Goal: Task Accomplishment & Management: Complete application form

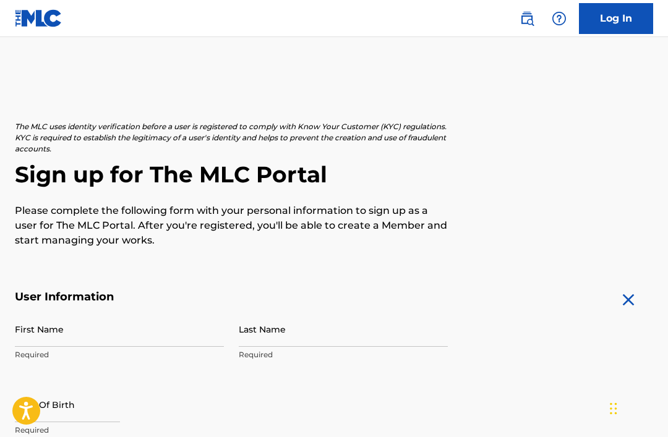
click at [41, 312] on input "First Name" at bounding box center [119, 329] width 209 height 35
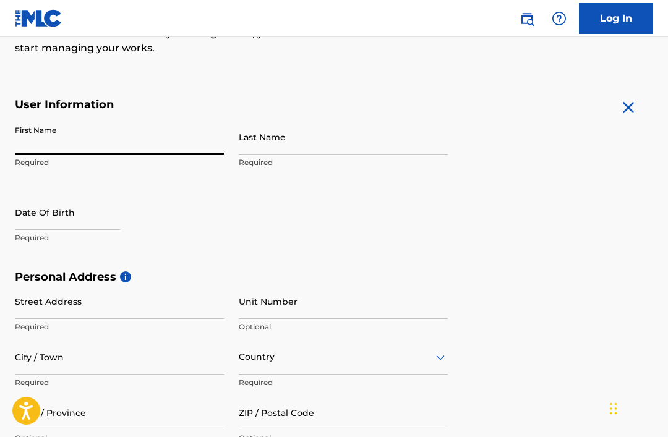
scroll to position [192, 0]
click at [27, 149] on input "First Name" at bounding box center [119, 136] width 209 height 35
type input "Sabyl"
click at [322, 150] on input "Last Name" at bounding box center [343, 136] width 209 height 35
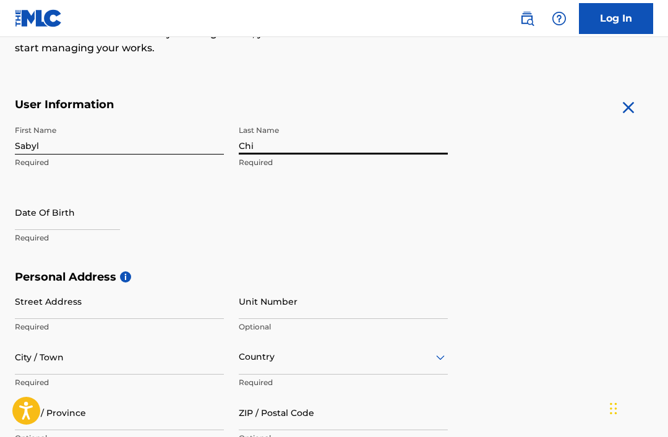
type input "Chi"
click at [34, 222] on input "text" at bounding box center [67, 212] width 105 height 35
select select "8"
select select "2025"
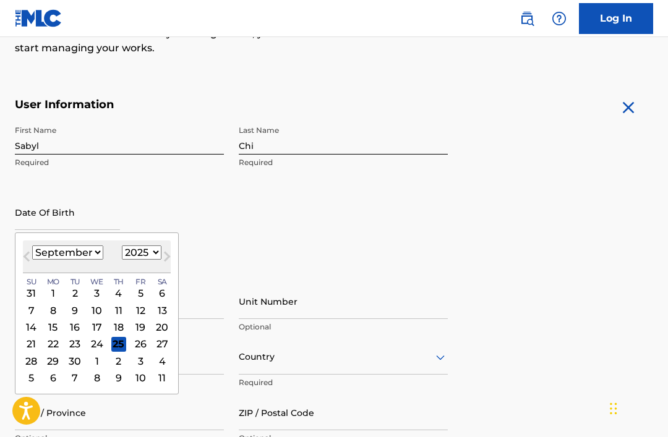
scroll to position [192, 0]
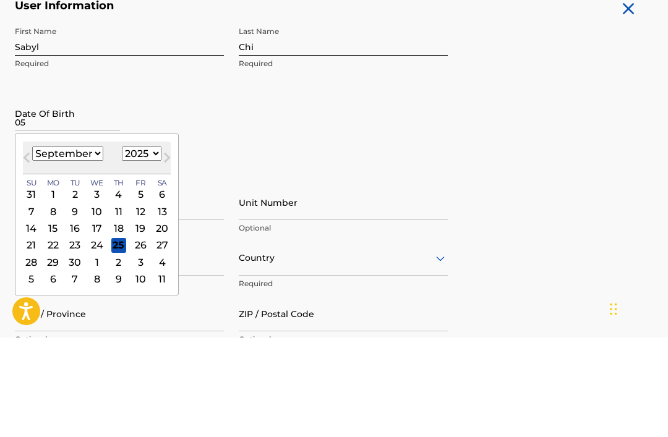
type input "05"
click at [70, 246] on select "January February March April May June July August September October November De…" at bounding box center [67, 253] width 71 height 14
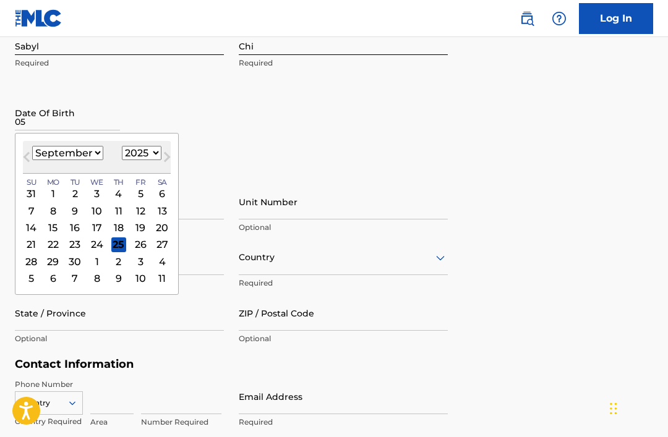
click at [77, 157] on select "January February March April May June July August September October November De…" at bounding box center [67, 153] width 71 height 14
select select "4"
click at [126, 197] on div "1" at bounding box center [118, 193] width 15 height 15
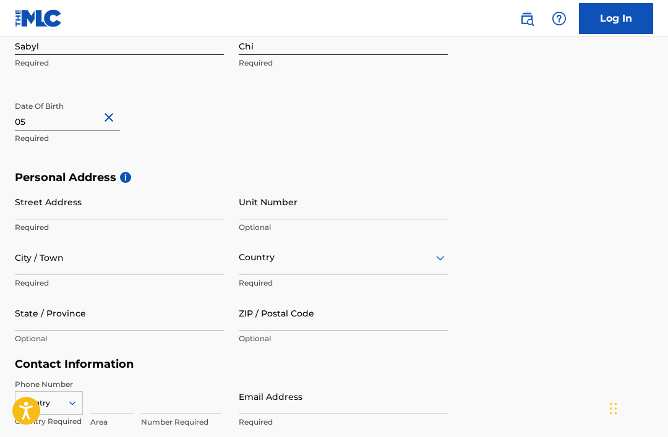
click at [56, 121] on input "05" at bounding box center [67, 112] width 105 height 35
select select "4"
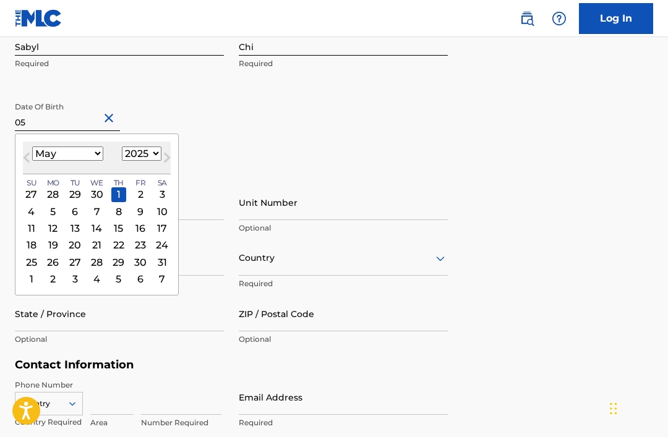
click at [150, 156] on select "1899 1900 1901 1902 1903 1904 1905 1906 1907 1908 1909 1910 1911 1912 1913 1914…" at bounding box center [142, 153] width 40 height 14
click at [161, 156] on select "1899 1900 1901 1902 1903 1904 1905 1906 1907 1908 1909 1910 1911 1912 1913 1914…" at bounding box center [142, 153] width 40 height 14
select select "2003"
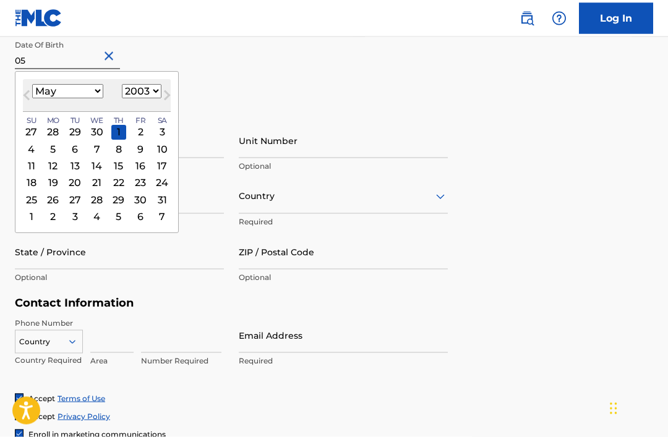
click at [574, 247] on div "Personal Address i Street Address Required Unit Number Optional City / Town Req…" at bounding box center [334, 202] width 638 height 187
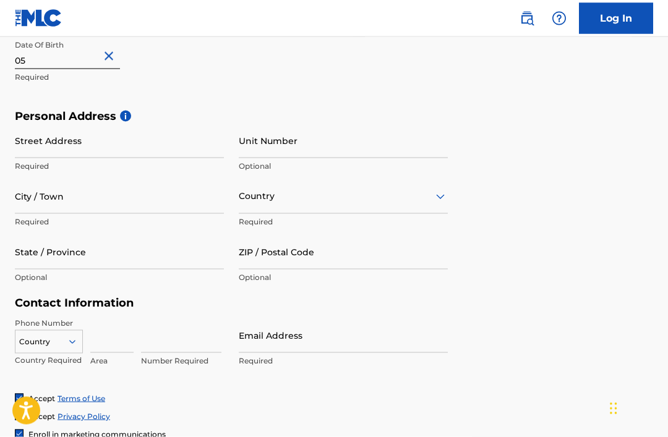
scroll to position [354, 0]
click at [36, 148] on input "Street Address" at bounding box center [119, 139] width 209 height 35
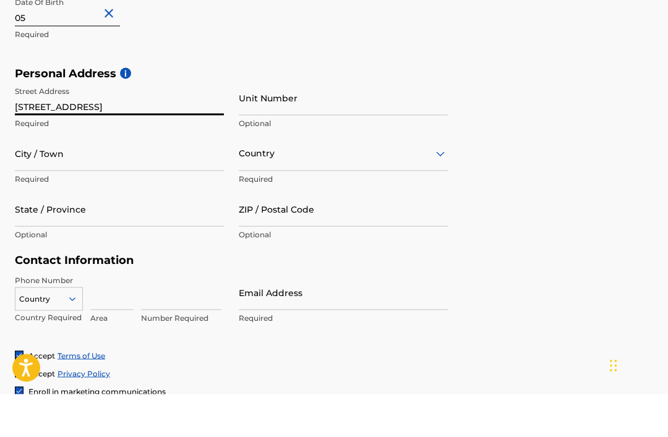
type input "[STREET_ADDRESS]"
click at [339, 123] on input "Unit Number" at bounding box center [343, 140] width 209 height 35
type input "29"
click at [40, 179] on input "City / Town" at bounding box center [119, 196] width 209 height 35
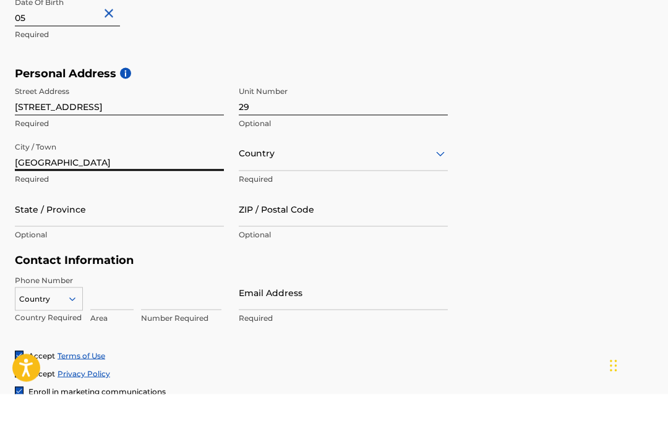
type input "[GEOGRAPHIC_DATA]"
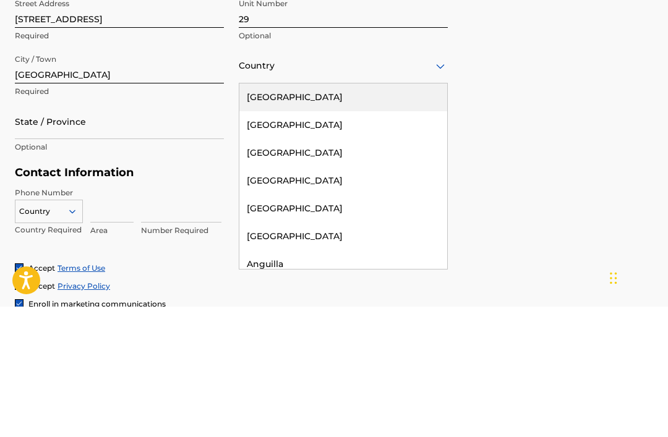
click at [320, 214] on div "[GEOGRAPHIC_DATA]" at bounding box center [343, 228] width 208 height 28
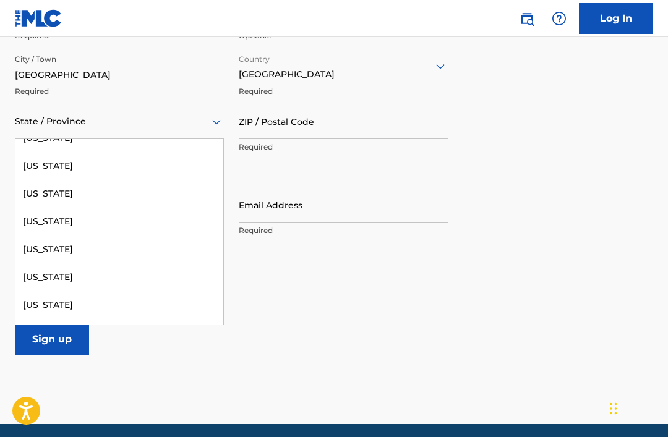
scroll to position [601, 0]
click at [41, 192] on div "[US_STATE]" at bounding box center [119, 192] width 208 height 28
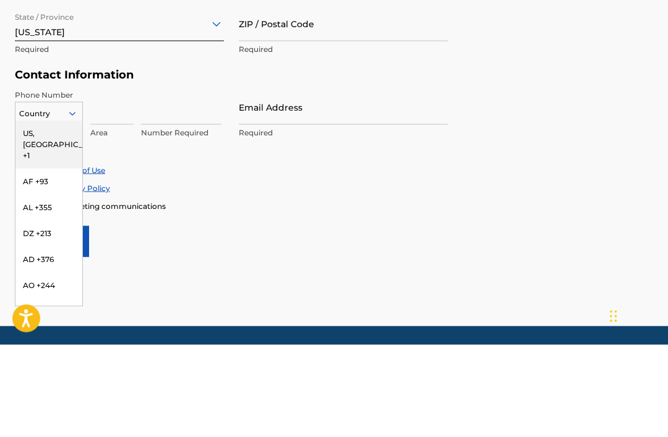
scroll to position [0, 0]
click at [29, 213] on div "US, [GEOGRAPHIC_DATA] +1" at bounding box center [48, 237] width 67 height 48
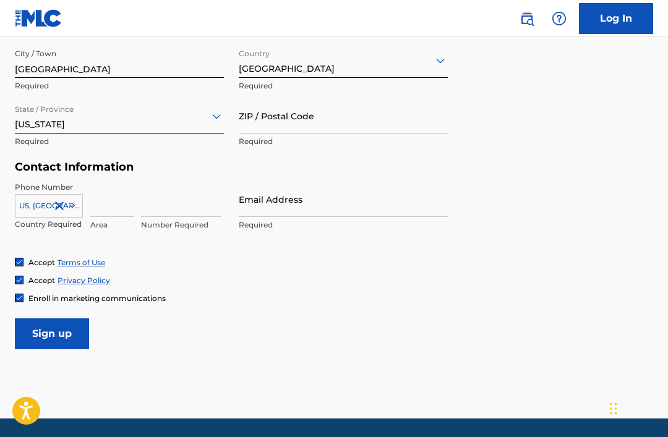
click at [123, 206] on input at bounding box center [111, 199] width 43 height 35
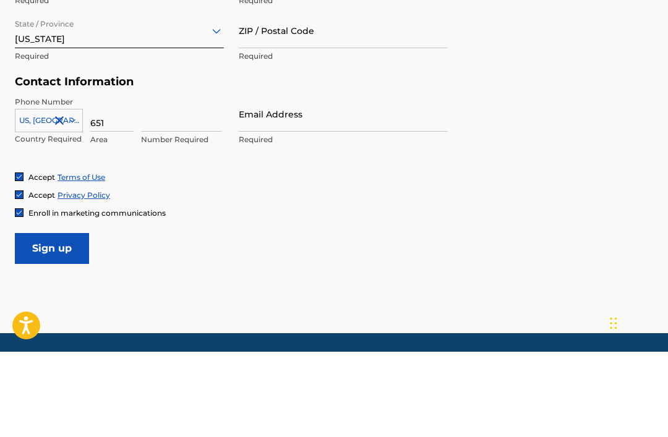
type input "651"
click at [187, 182] on input at bounding box center [181, 199] width 80 height 35
click at [111, 182] on input "651" at bounding box center [111, 199] width 43 height 35
click at [157, 182] on input at bounding box center [181, 199] width 80 height 35
type input "3874322"
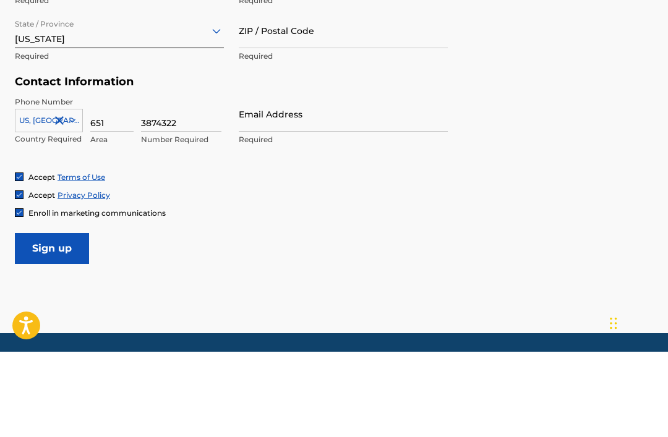
click at [331, 182] on input "Email Address" at bounding box center [343, 199] width 209 height 35
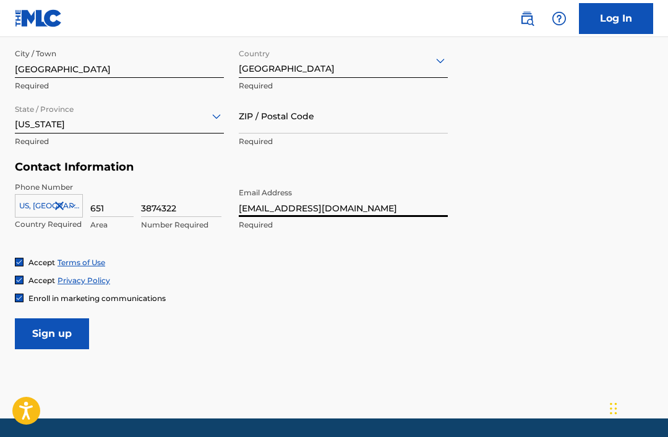
type input "Sabylchi@gmail.com"
click at [48, 329] on input "Sign up" at bounding box center [52, 333] width 74 height 31
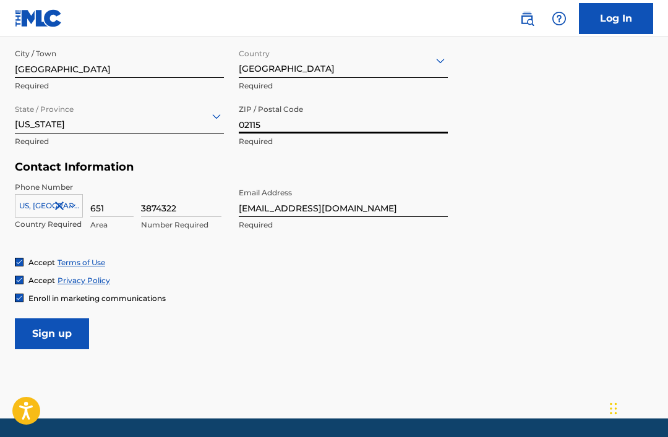
type input "02115"
click at [45, 332] on input "Sign up" at bounding box center [52, 333] width 74 height 31
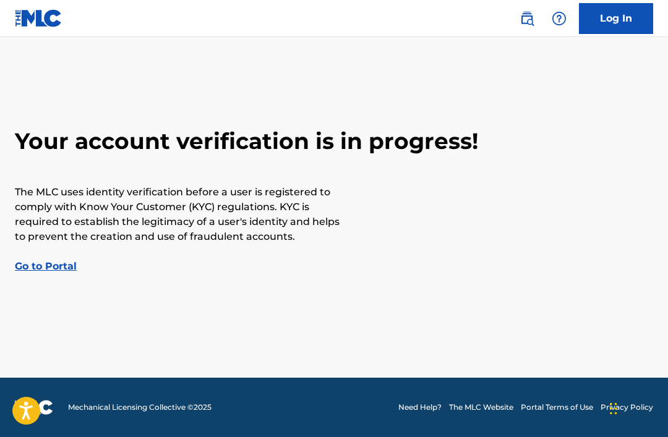
scroll to position [38, 0]
click at [38, 260] on link "Go to Portal" at bounding box center [46, 266] width 62 height 12
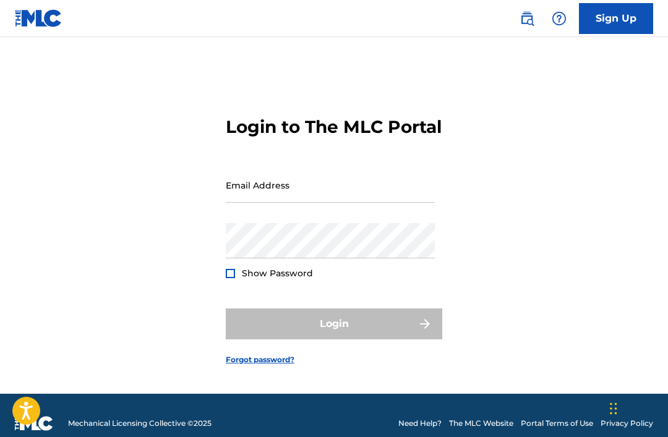
click at [533, 350] on div "Login to The MLC Portal Email Address Password Show Password Login Forgot passw…" at bounding box center [334, 231] width 668 height 326
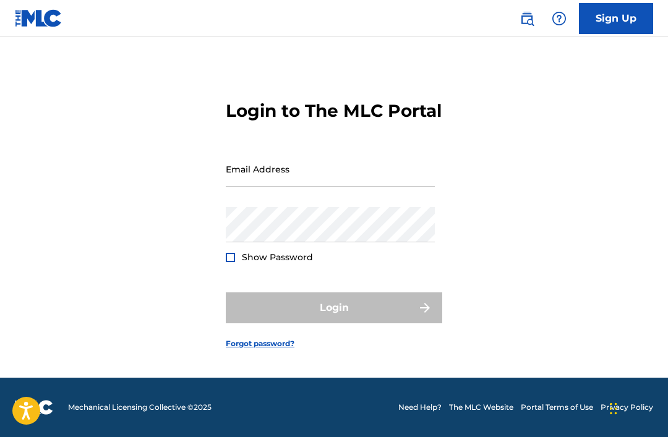
scroll to position [32, 0]
click at [381, 174] on input "Email Address" at bounding box center [330, 168] width 209 height 35
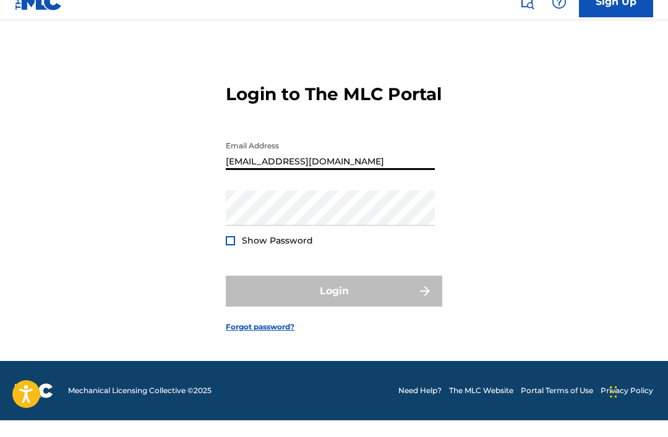
scroll to position [48, 0]
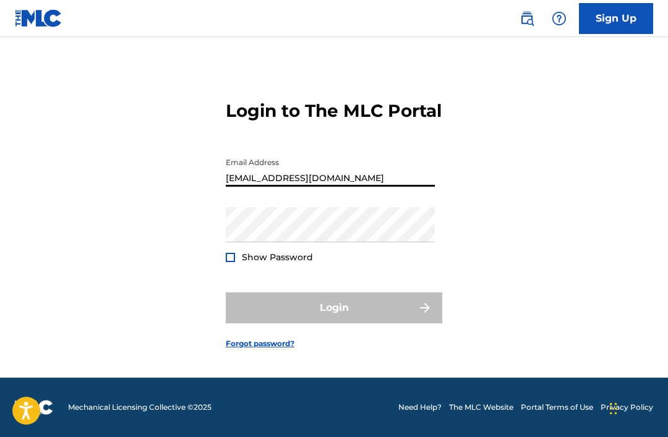
type input "Sabylchi@gmail.com"
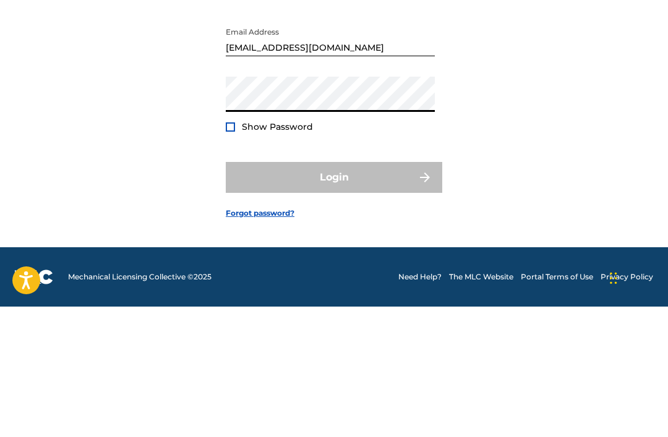
click at [497, 106] on div "Login to The MLC Portal Email Address Sabylchi@gmail.com Password Show Password…" at bounding box center [334, 215] width 668 height 326
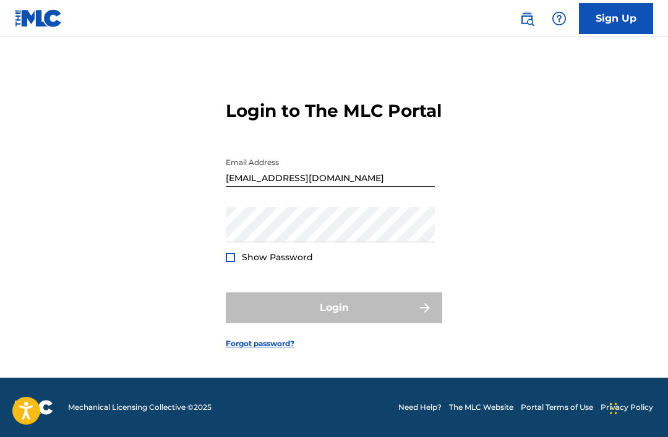
click at [279, 340] on link "Forgot password?" at bounding box center [260, 343] width 69 height 11
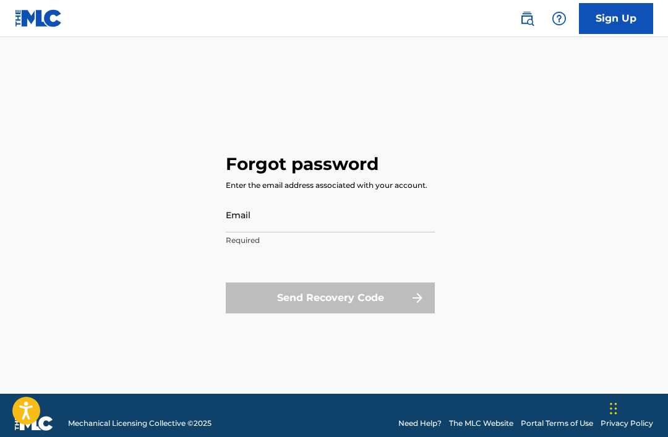
click at [388, 232] on input "Email" at bounding box center [330, 214] width 209 height 35
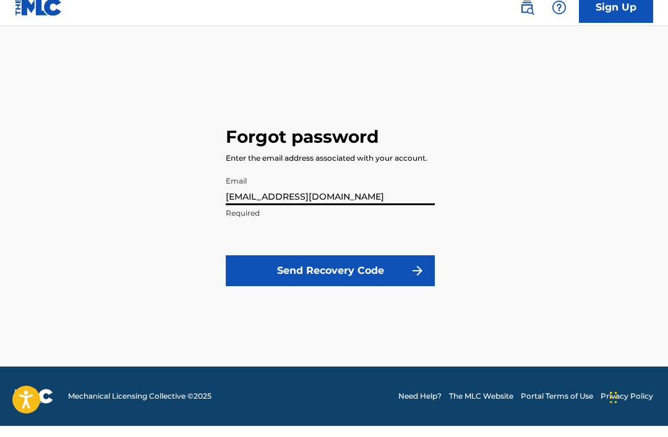
type input "Sabylchi@gmail.com"
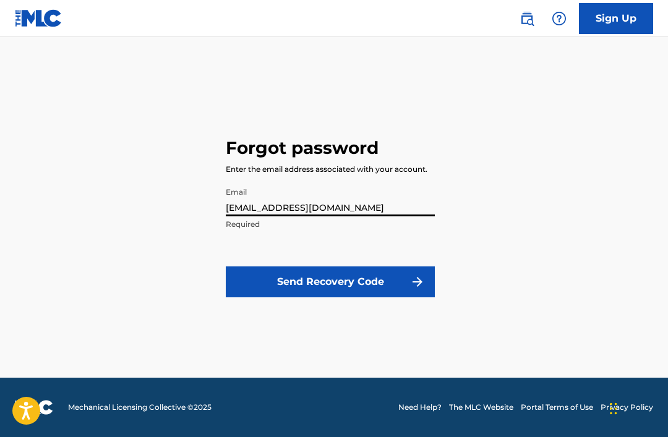
click at [404, 266] on button "Send Recovery Code" at bounding box center [330, 281] width 209 height 31
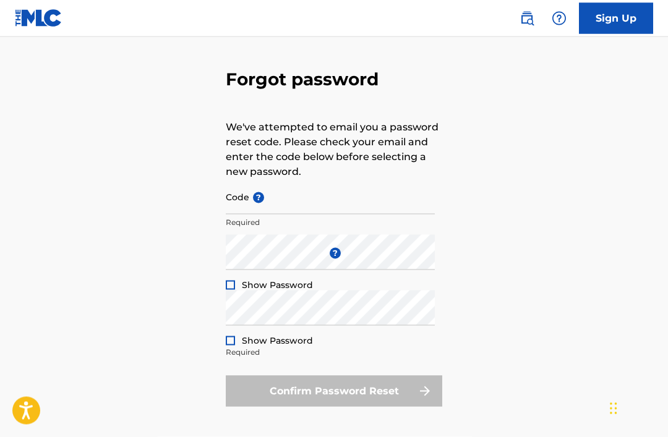
scroll to position [0, 0]
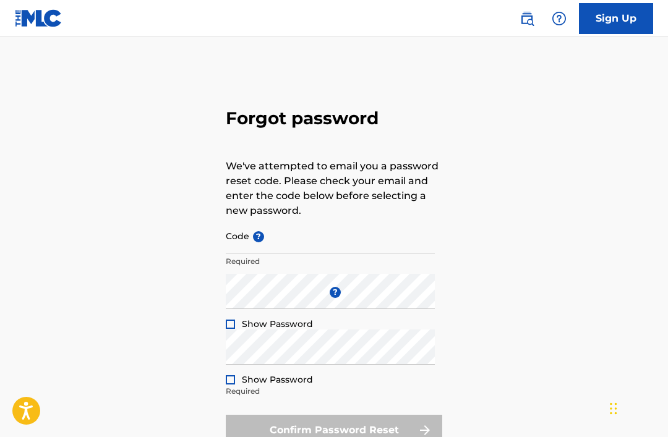
click at [346, 246] on input "Code ?" at bounding box center [330, 235] width 209 height 35
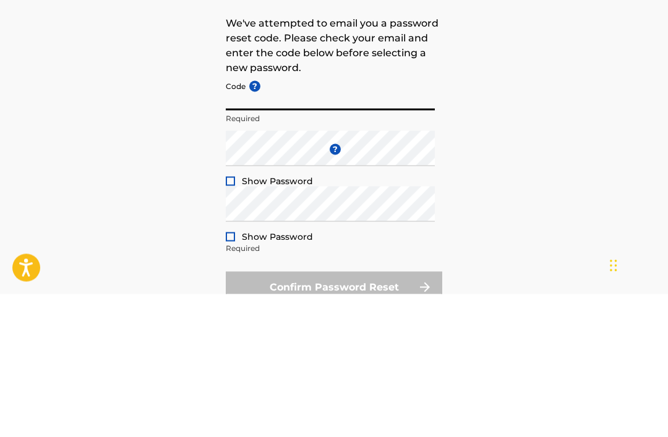
click at [273, 218] on input "Code ?" at bounding box center [330, 235] width 209 height 35
paste input "FP_c8674c552ac28ae14e7731c10d0a"
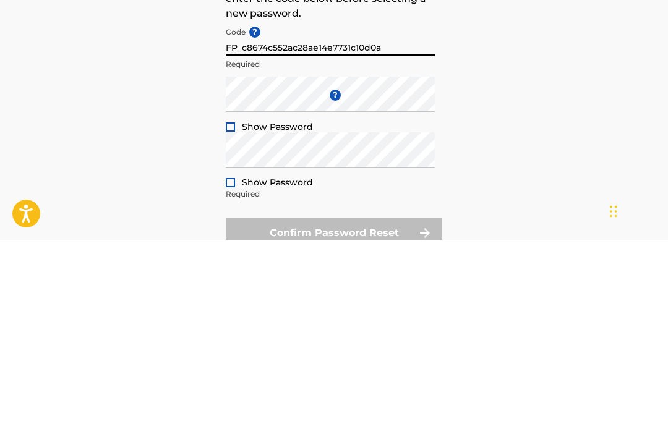
type input "FP_c8674c552ac28ae14e7731c10d0a"
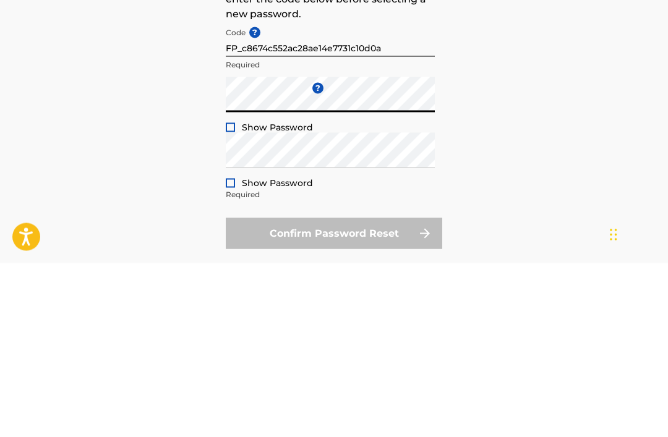
scroll to position [103, 0]
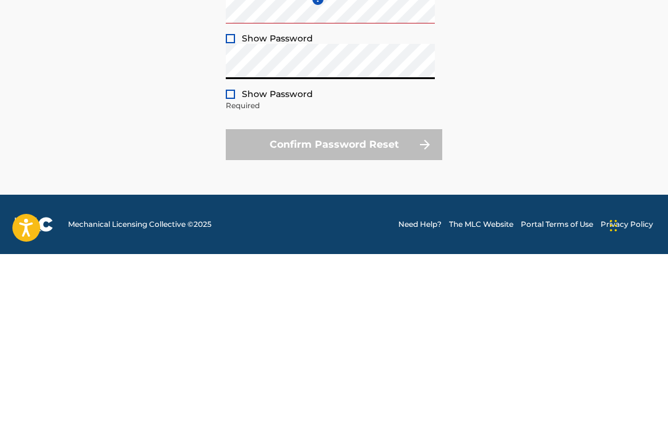
click at [408, 312] on div "Confirm Password Reset" at bounding box center [334, 327] width 216 height 31
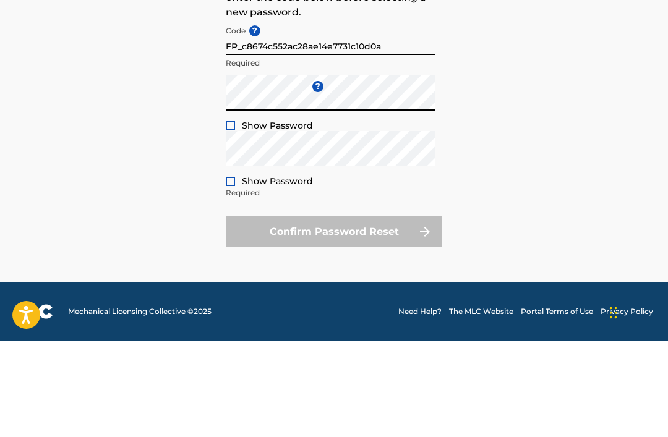
click at [223, 159] on div "Forgot password We've attempted to email you a password reset code. Please chec…" at bounding box center [334, 171] width 668 height 412
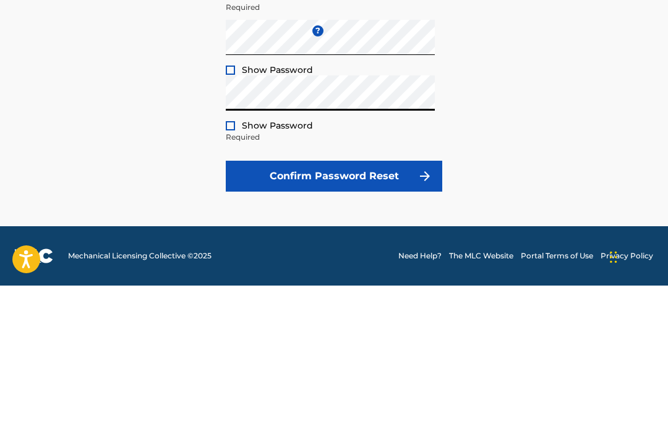
click at [377, 312] on button "Confirm Password Reset" at bounding box center [334, 327] width 216 height 31
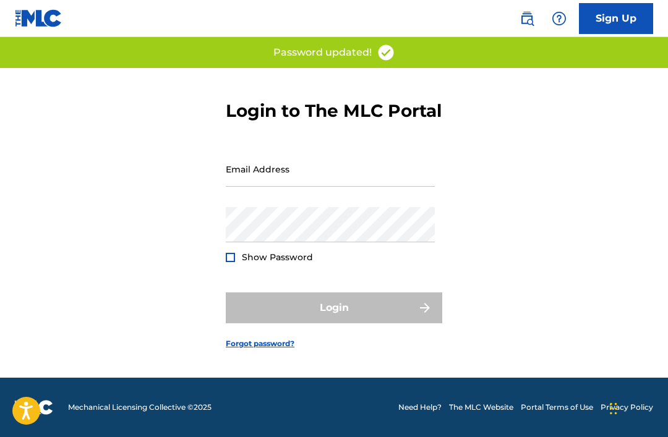
scroll to position [56, 0]
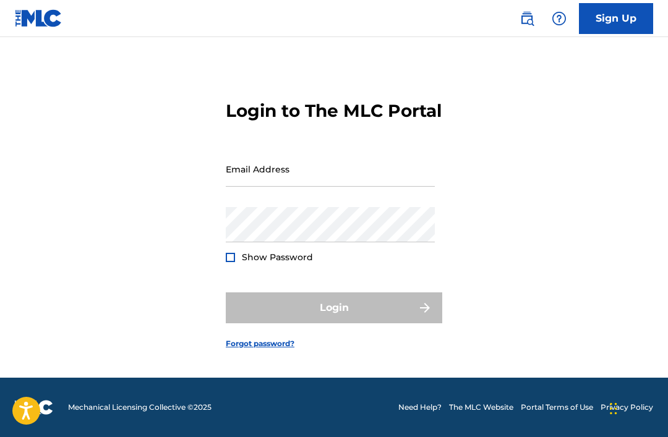
click at [349, 169] on input "Email Address" at bounding box center [330, 168] width 209 height 35
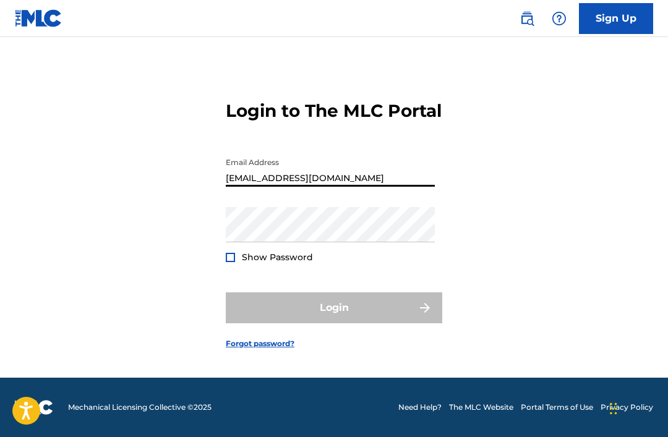
type input "Sabylchi@gmail.com"
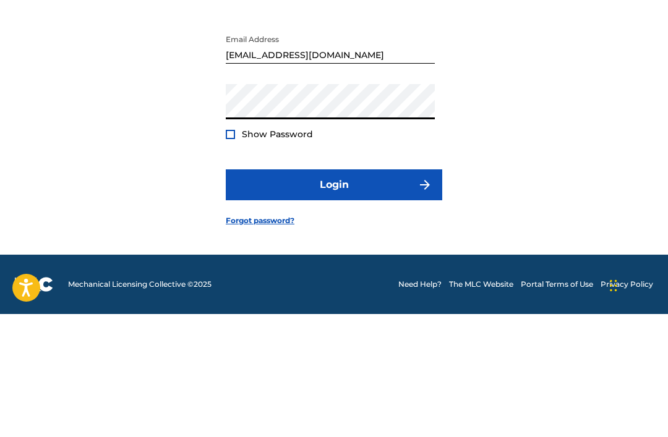
click at [369, 292] on button "Login" at bounding box center [334, 307] width 216 height 31
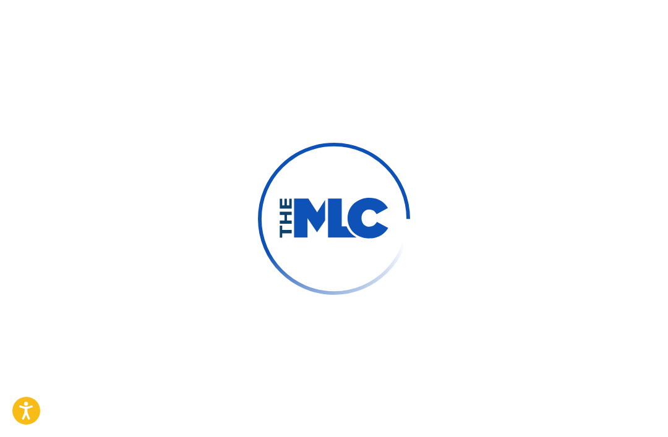
scroll to position [40, 0]
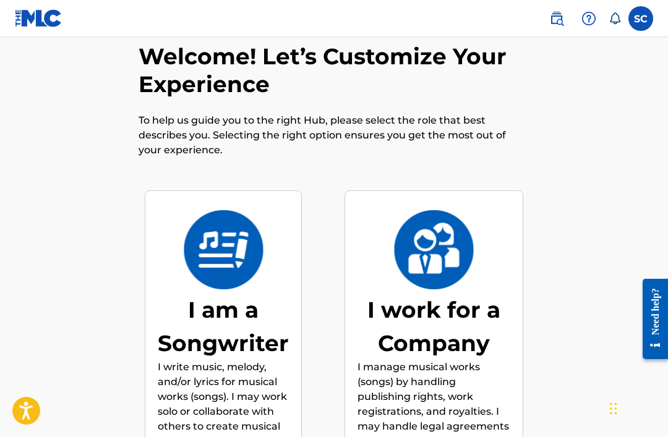
click at [194, 323] on div "I am a Songwriter" at bounding box center [223, 326] width 131 height 67
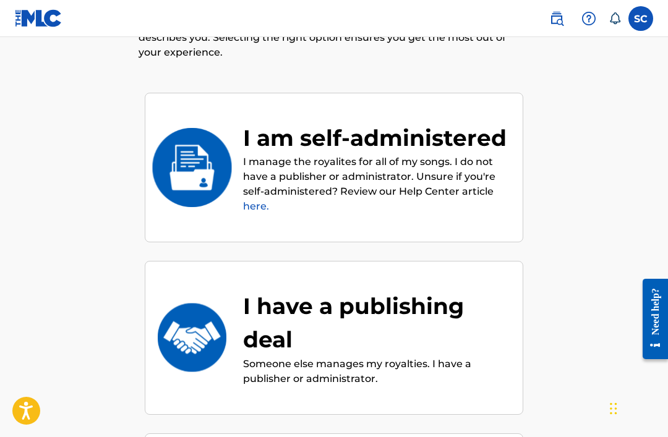
scroll to position [108, 0]
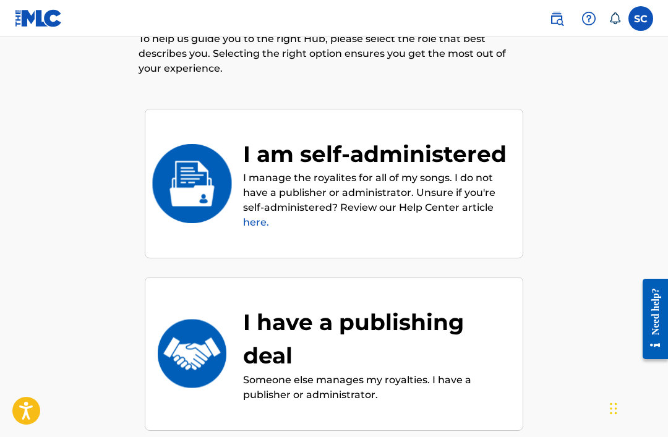
click at [477, 203] on p "I manage the royalites for all of my songs. I do not have a publisher or admini…" at bounding box center [376, 200] width 267 height 59
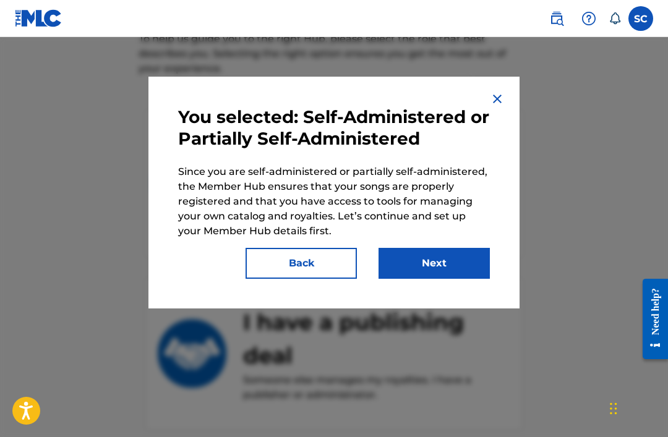
click at [462, 269] on button "Next" at bounding box center [433, 263] width 111 height 31
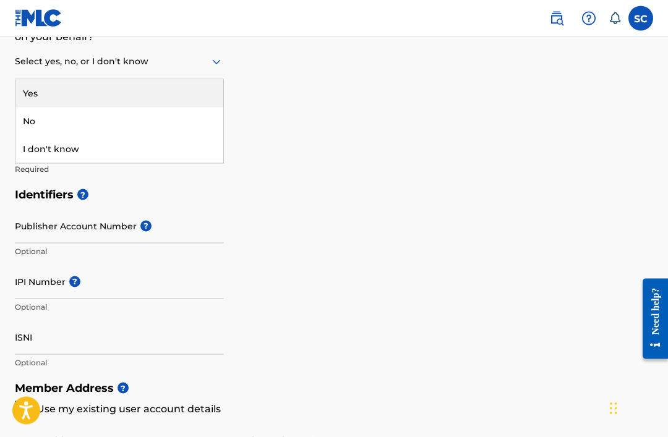
scroll to position [261, 0]
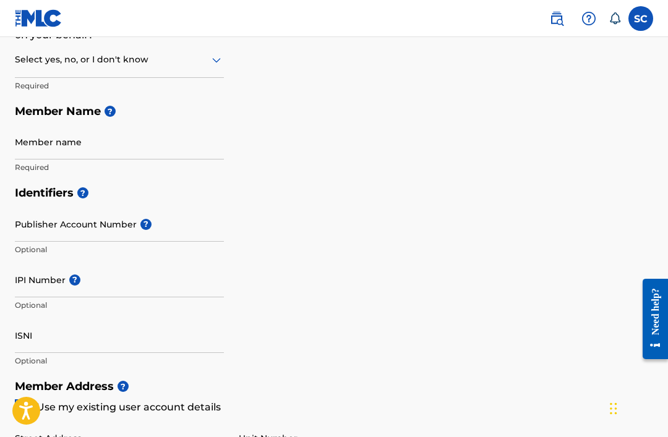
click at [572, 193] on h5 "Identifiers ?" at bounding box center [334, 193] width 638 height 27
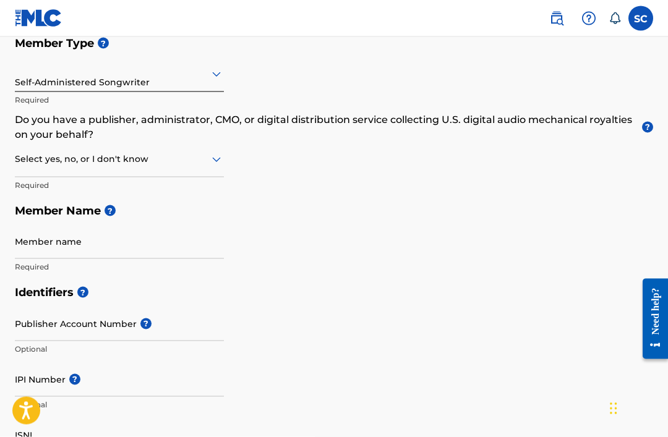
scroll to position [159, 0]
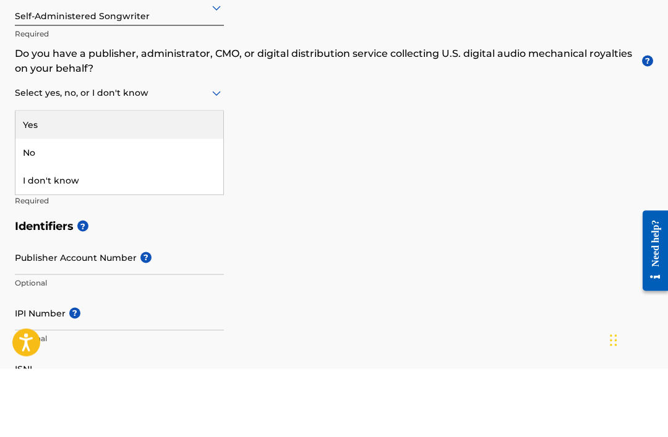
click at [36, 235] on div "I don't know" at bounding box center [119, 249] width 208 height 28
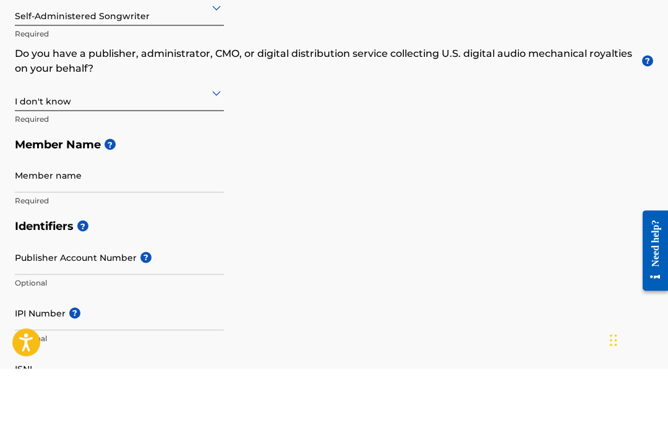
scroll to position [228, 0]
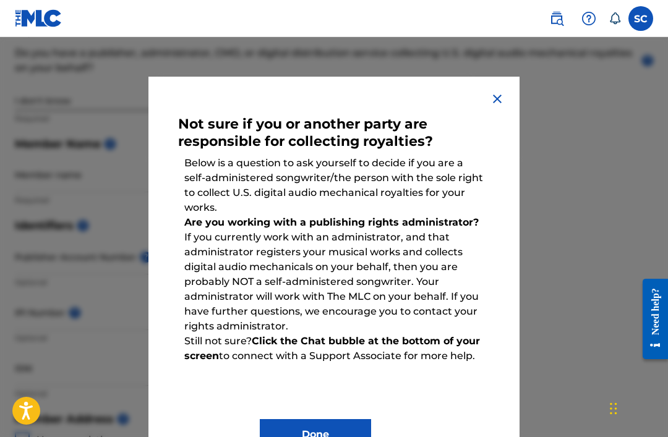
click at [340, 425] on button "Done" at bounding box center [315, 434] width 111 height 31
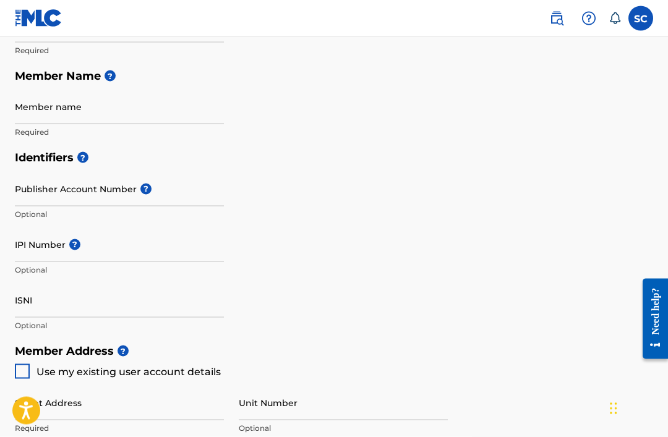
scroll to position [297, 0]
click at [33, 108] on input "Member name" at bounding box center [119, 105] width 209 height 35
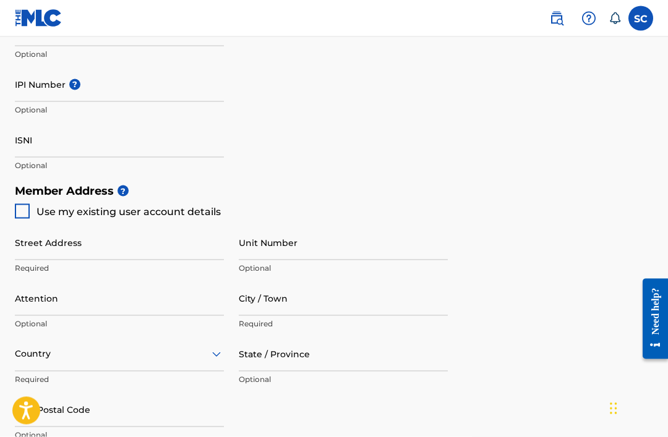
scroll to position [457, 0]
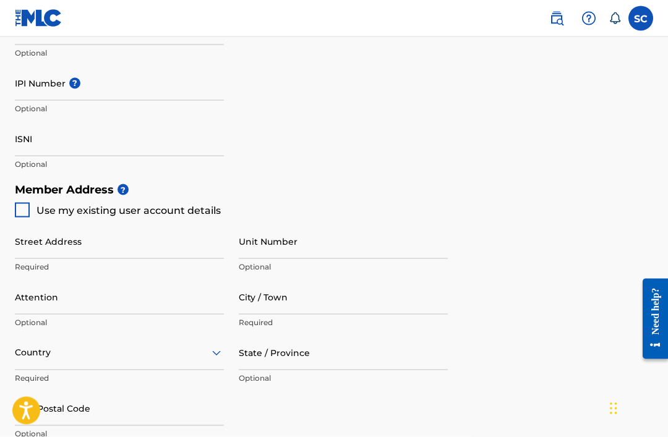
type input "Sabyl Chi"
click at [20, 206] on div at bounding box center [22, 210] width 15 height 15
type input "[STREET_ADDRESS]"
type input "[GEOGRAPHIC_DATA]"
type input "02115"
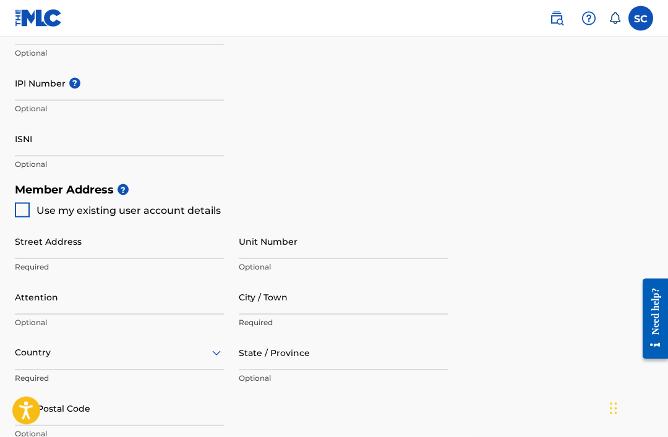
type input "651"
type input "3874322"
type input "[EMAIL_ADDRESS][DOMAIN_NAME]"
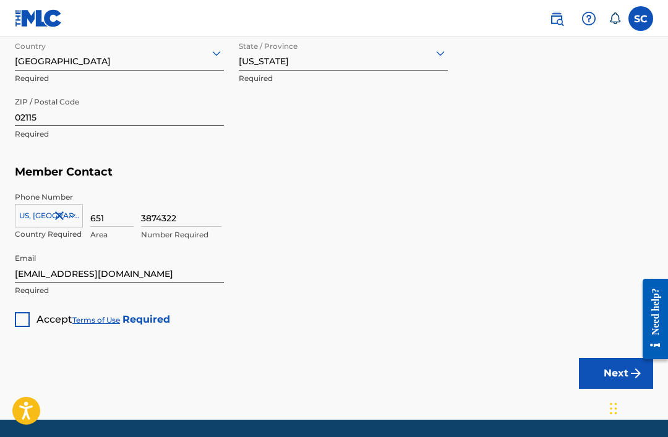
scroll to position [758, 0]
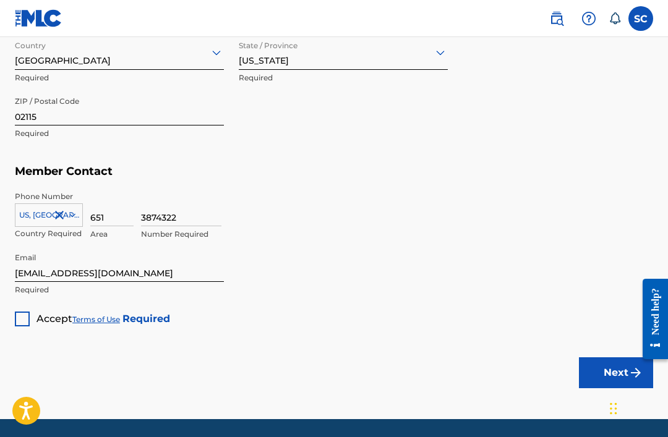
click at [23, 318] on div at bounding box center [22, 319] width 15 height 15
click at [608, 370] on button "Next" at bounding box center [616, 372] width 74 height 31
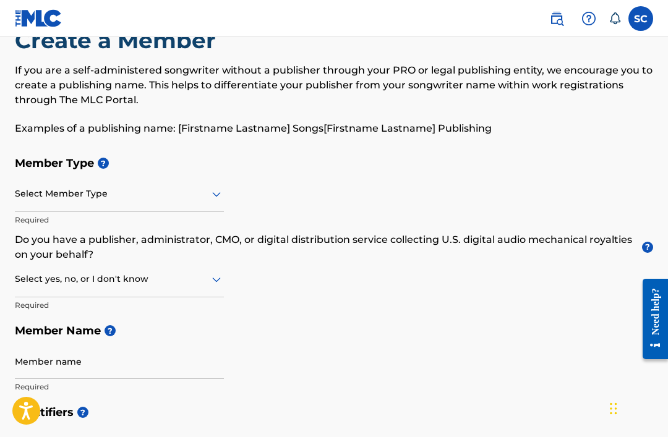
scroll to position [41, 0]
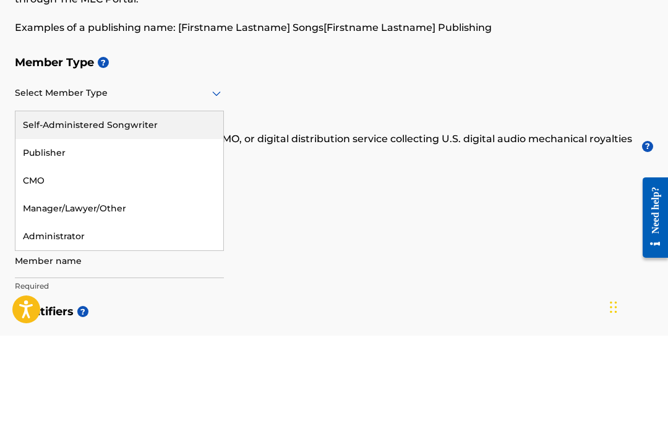
click at [33, 213] on div "Self-Administered Songwriter" at bounding box center [119, 227] width 208 height 28
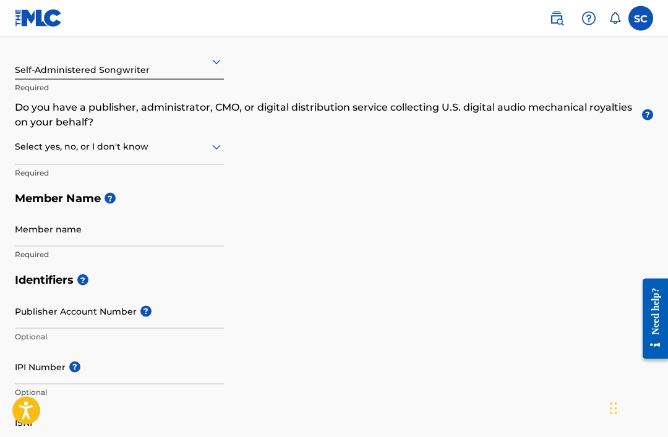
scroll to position [175, 0]
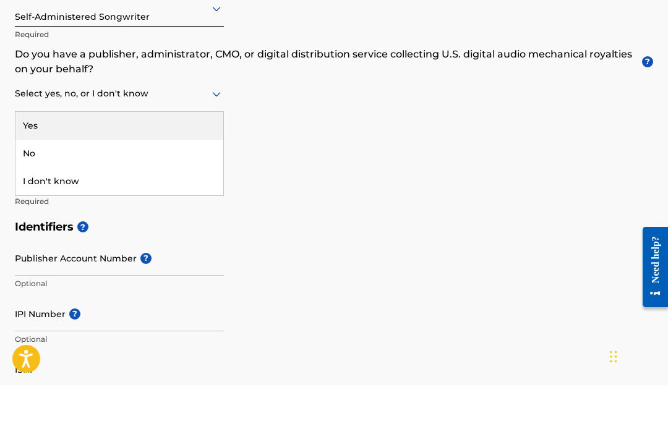
click at [37, 219] on div "I don't know" at bounding box center [119, 233] width 208 height 28
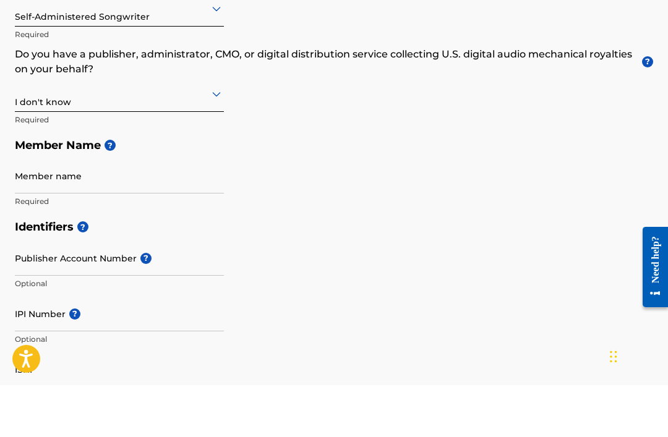
scroll to position [227, 0]
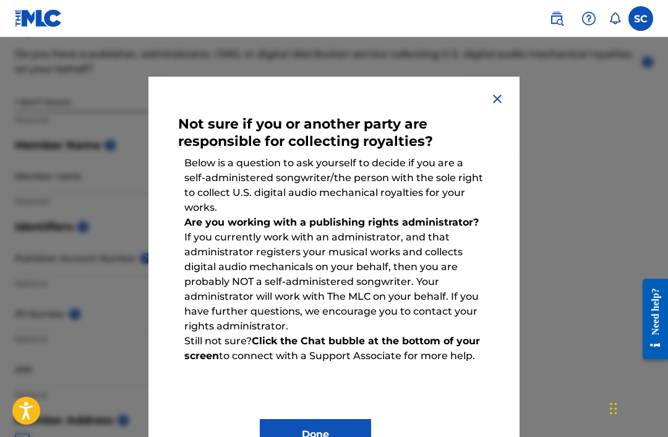
click at [335, 430] on button "Done" at bounding box center [315, 434] width 111 height 31
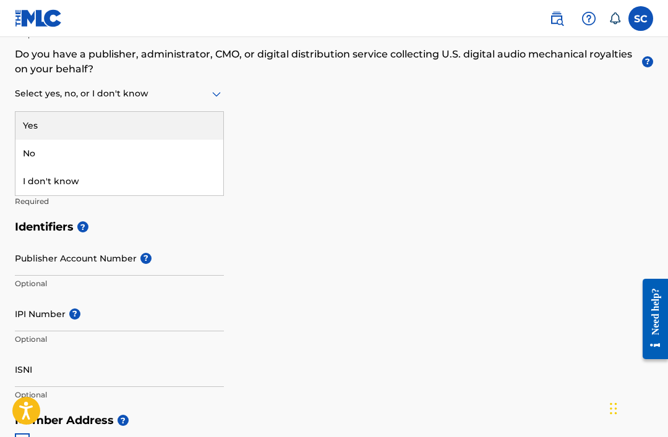
click at [44, 177] on div "I don't know" at bounding box center [119, 182] width 208 height 28
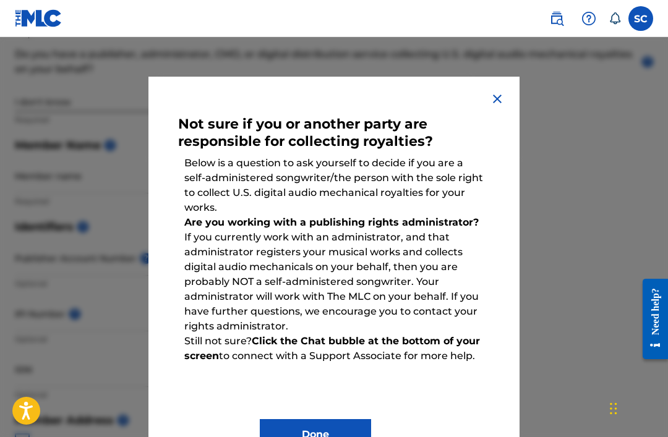
click at [499, 96] on img at bounding box center [497, 98] width 15 height 15
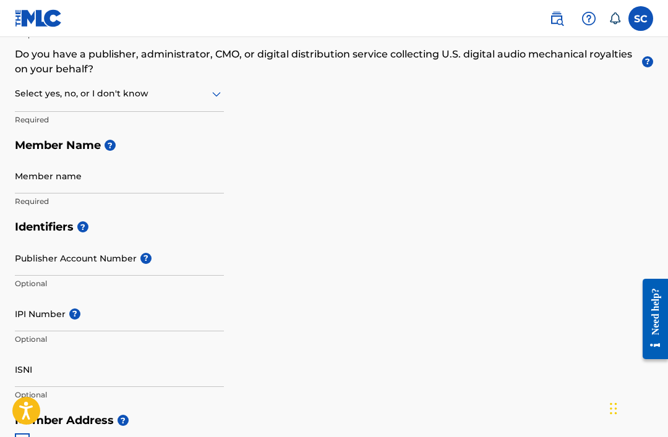
click at [36, 172] on input "Member name" at bounding box center [119, 175] width 209 height 35
click at [35, 155] on div "No" at bounding box center [119, 154] width 208 height 28
click at [35, 176] on input "Member name" at bounding box center [119, 175] width 209 height 35
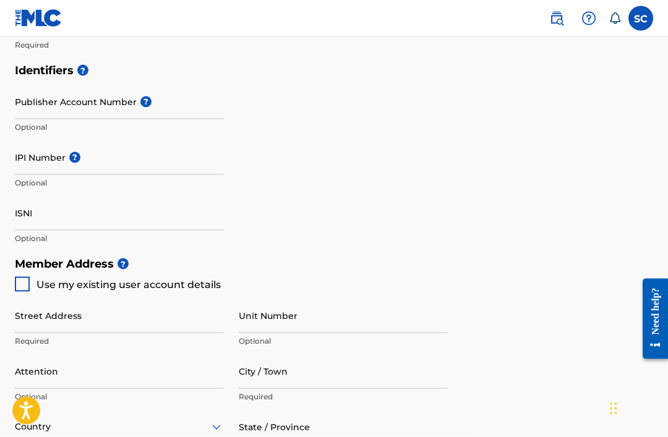
type input "Sabyl Chi"
click at [21, 284] on div at bounding box center [22, 284] width 15 height 15
type input "[STREET_ADDRESS]"
type input "[GEOGRAPHIC_DATA]"
type input "02115"
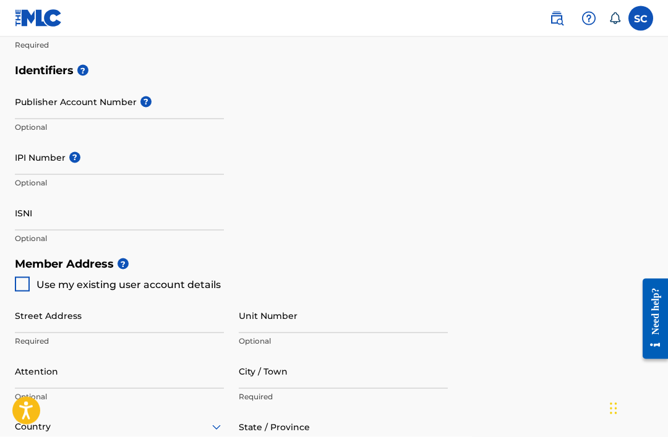
type input "651"
type input "3874322"
type input "[EMAIL_ADDRESS][DOMAIN_NAME]"
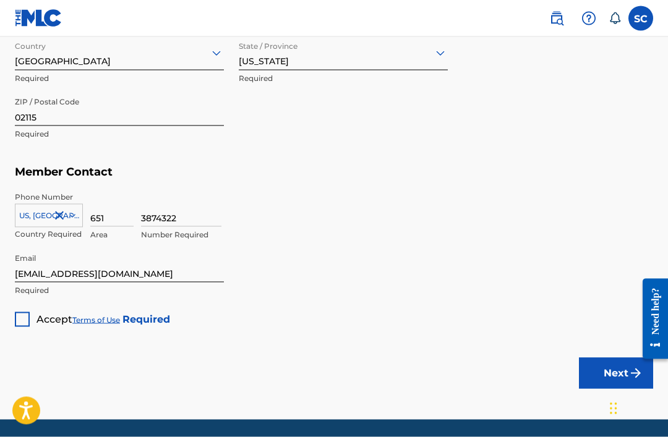
scroll to position [758, 0]
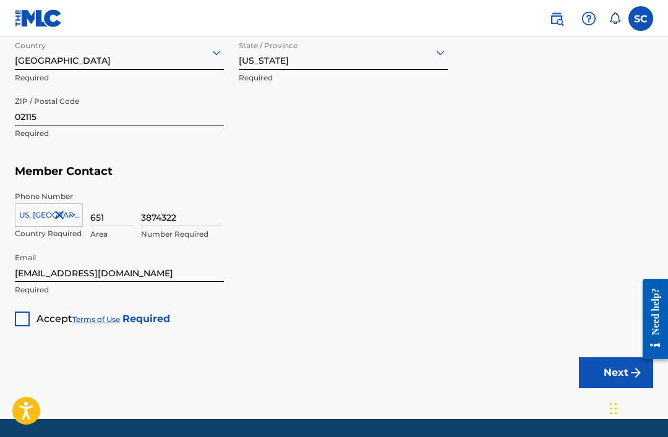
click at [22, 318] on div at bounding box center [22, 319] width 15 height 15
click at [609, 364] on button "Next" at bounding box center [616, 372] width 74 height 31
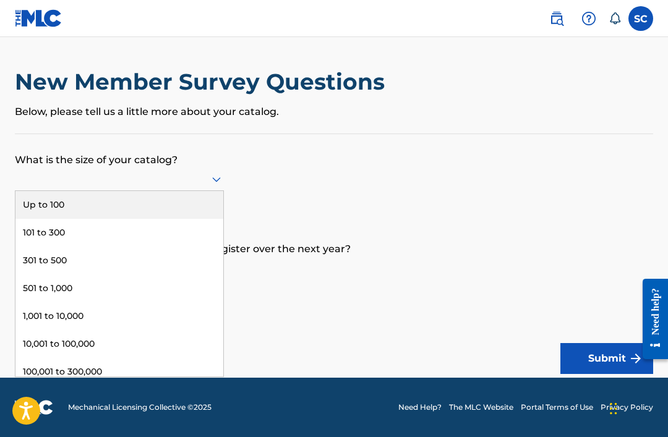
click at [559, 292] on form "What is the size of your catalog? Up to 100, 1 of 9. 9 results available. Use U…" at bounding box center [334, 254] width 638 height 240
click at [40, 211] on div "Up to 100" at bounding box center [119, 205] width 208 height 28
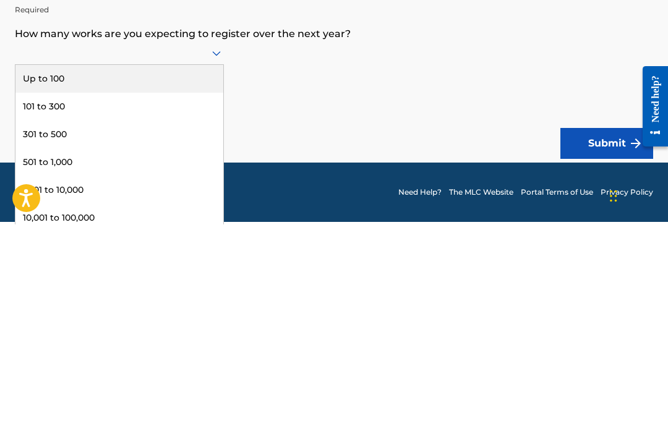
scroll to position [5, 0]
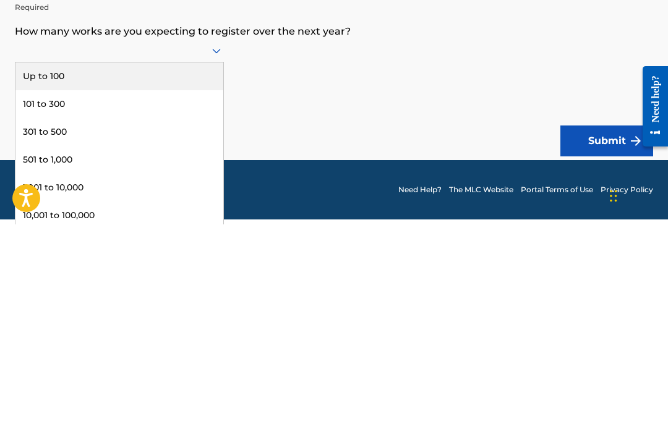
click at [30, 275] on div "Up to 100" at bounding box center [119, 289] width 208 height 28
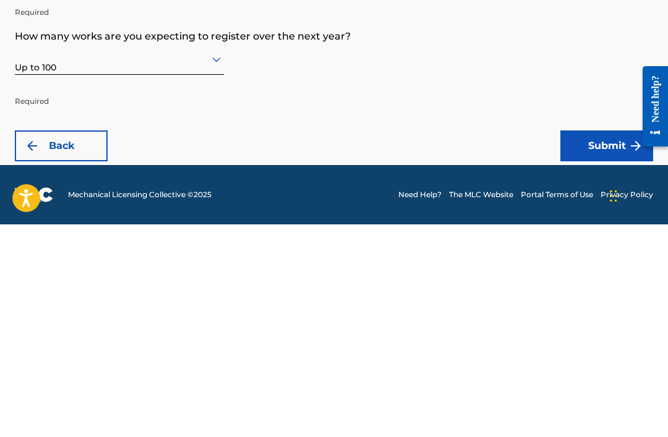
scroll to position [0, 0]
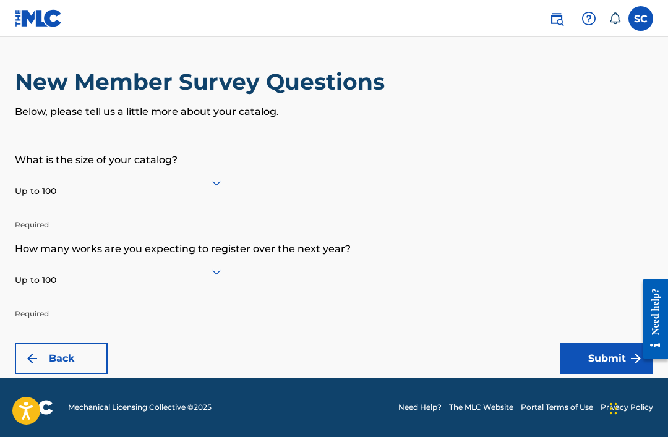
click at [593, 357] on button "Submit" at bounding box center [606, 358] width 93 height 31
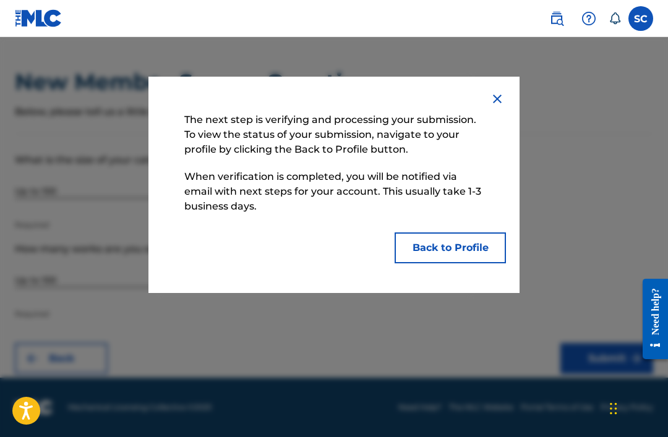
click at [465, 247] on button "Back to Profile" at bounding box center [449, 247] width 111 height 31
